Goal: Register for event/course

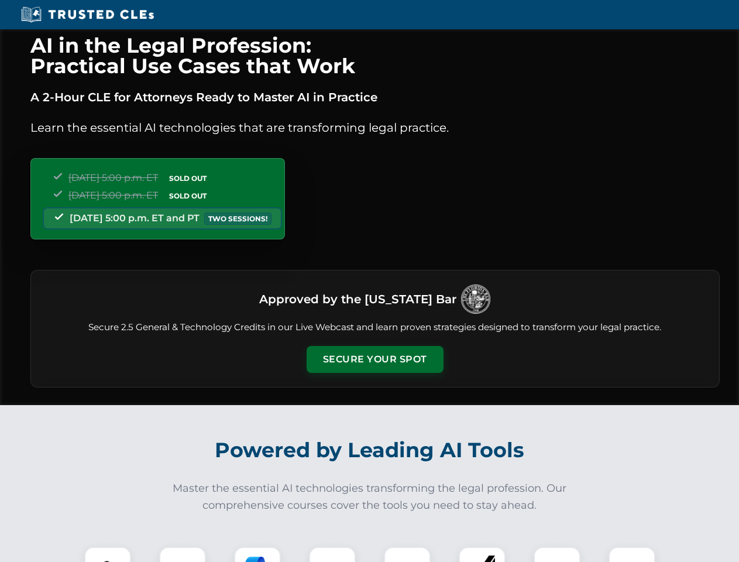
click at [375, 359] on button "Secure Your Spot" at bounding box center [375, 359] width 137 height 27
click at [108, 554] on img at bounding box center [108, 570] width 34 height 34
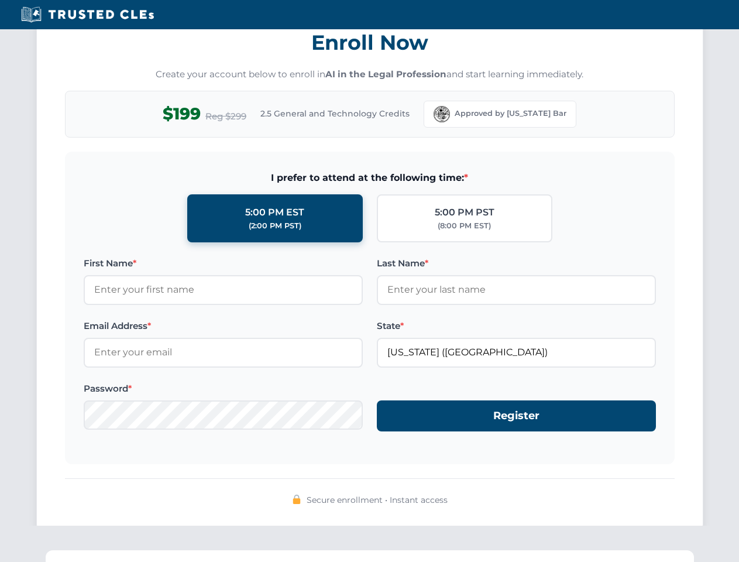
scroll to position [1149, 0]
